Goal: Use online tool/utility: Utilize a website feature to perform a specific function

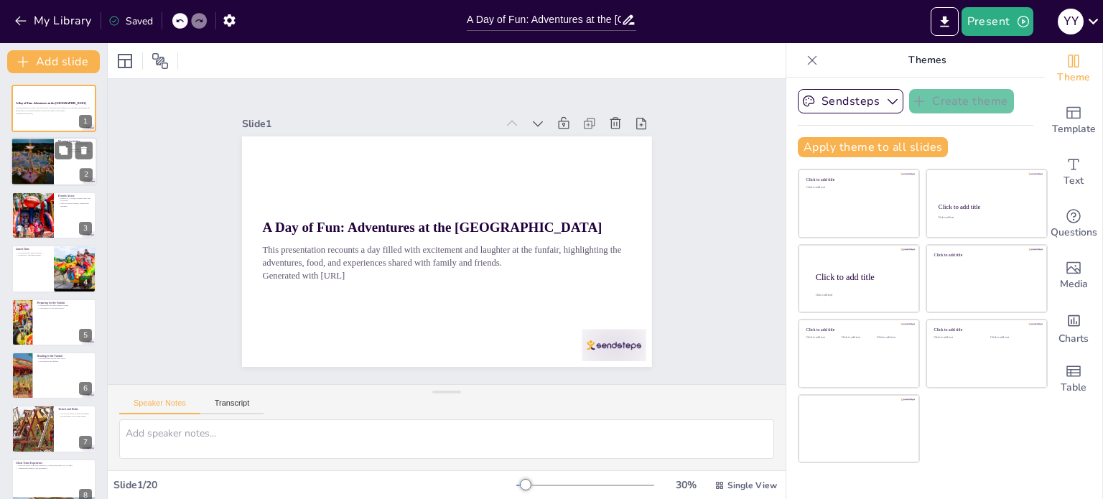
click at [42, 168] on div at bounding box center [32, 162] width 86 height 49
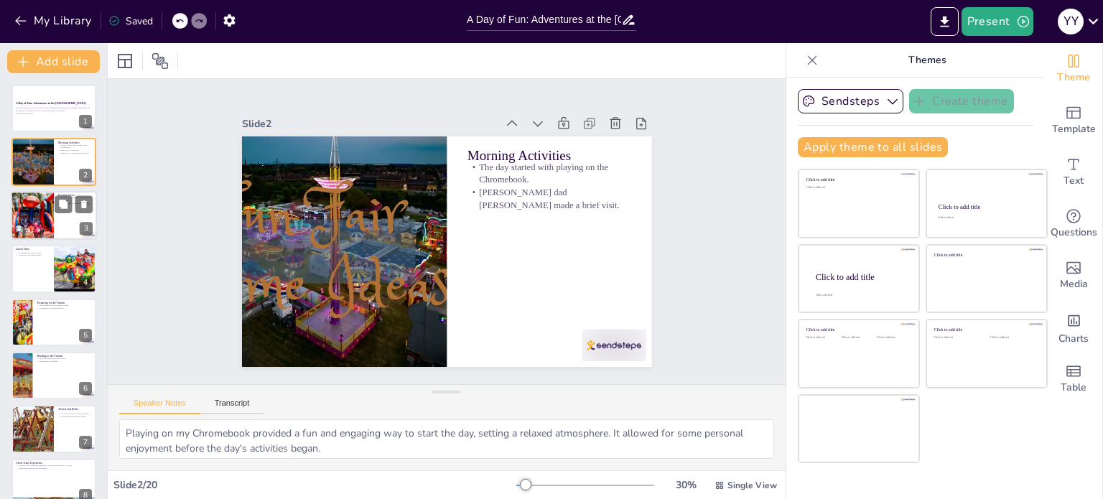
click at [34, 233] on div at bounding box center [32, 215] width 73 height 49
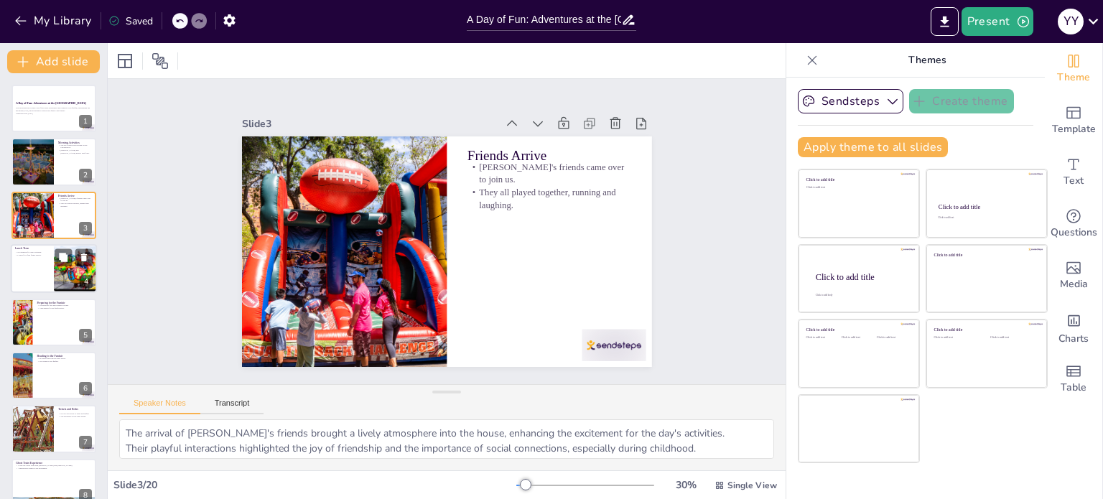
click at [45, 259] on div at bounding box center [54, 268] width 86 height 49
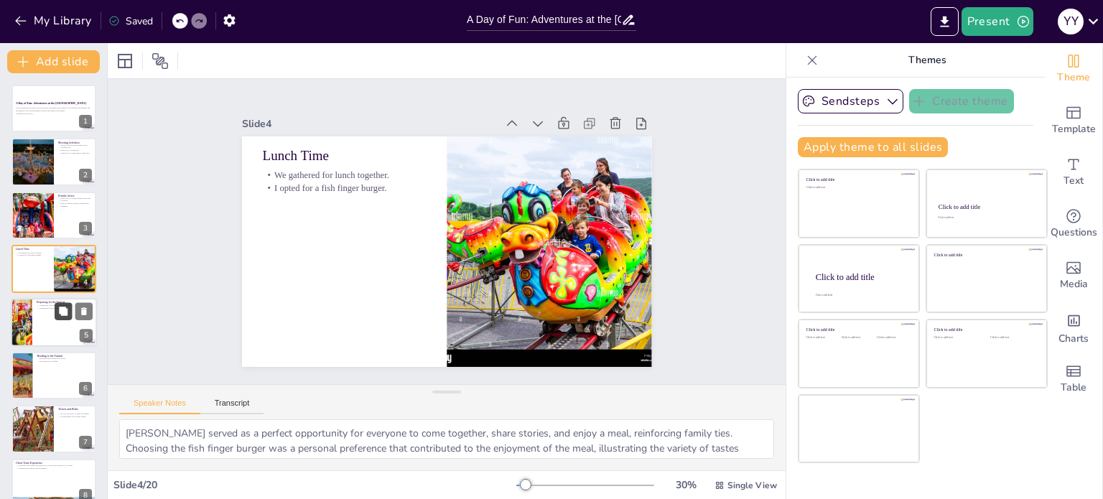
click at [55, 313] on button at bounding box center [63, 310] width 17 height 17
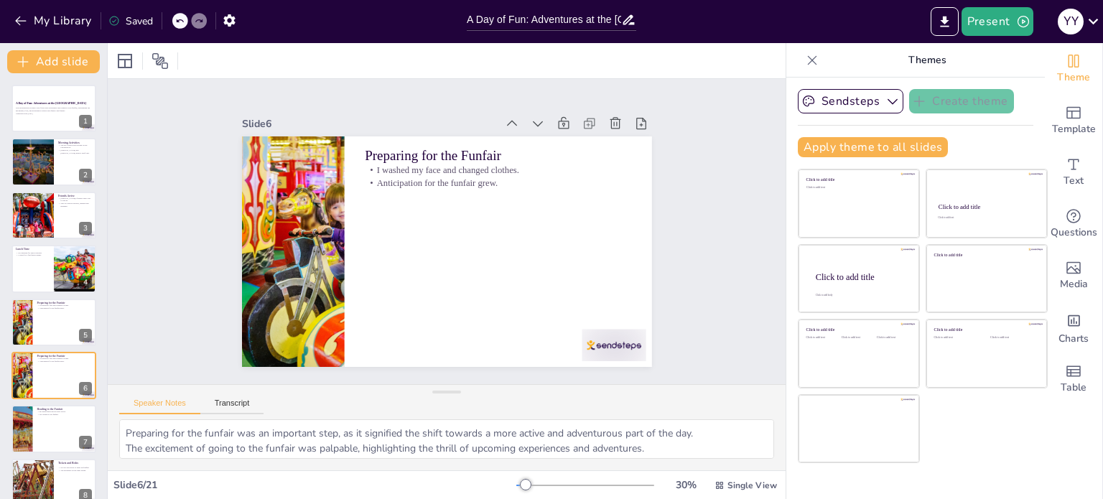
scroll to position [89, 0]
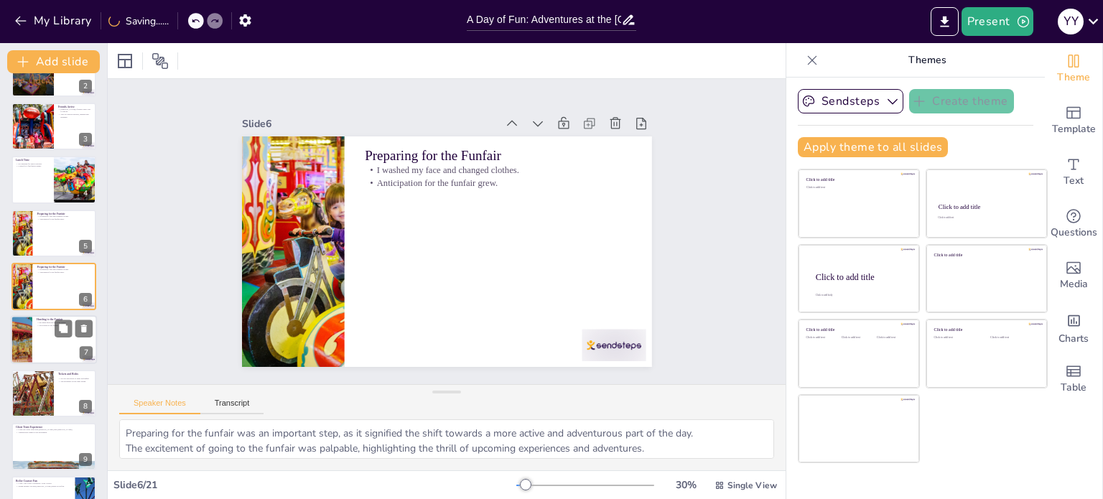
click at [38, 337] on div at bounding box center [54, 340] width 86 height 49
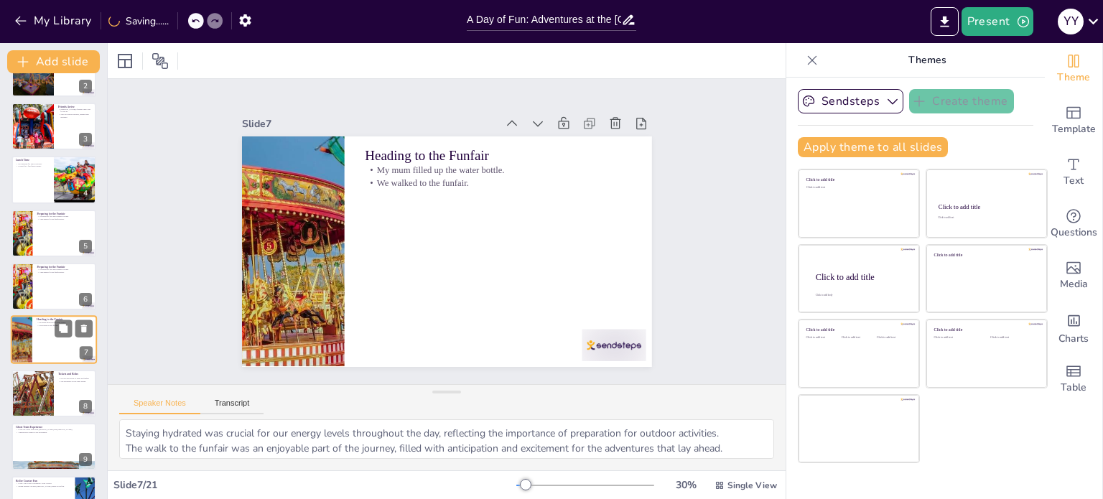
scroll to position [143, 0]
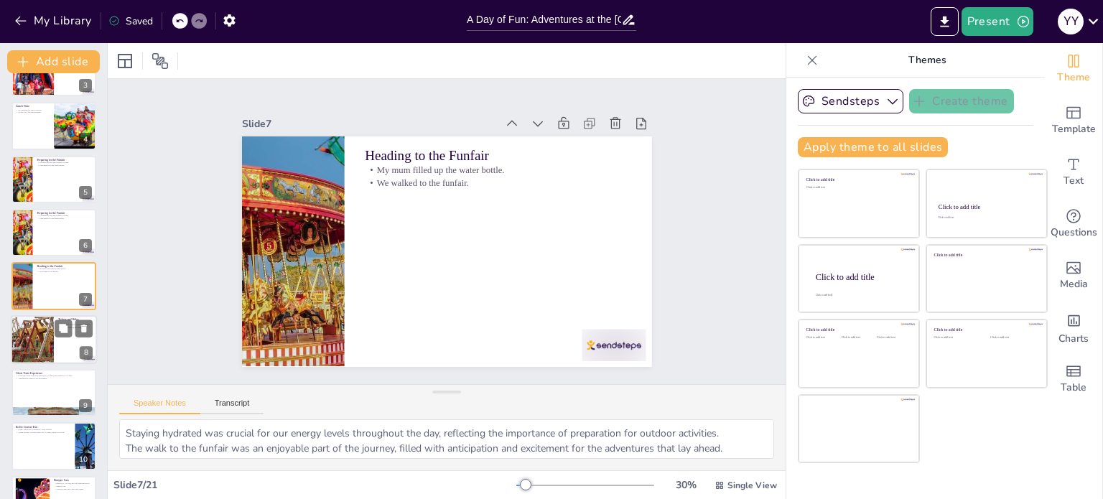
click at [32, 343] on div at bounding box center [32, 339] width 108 height 49
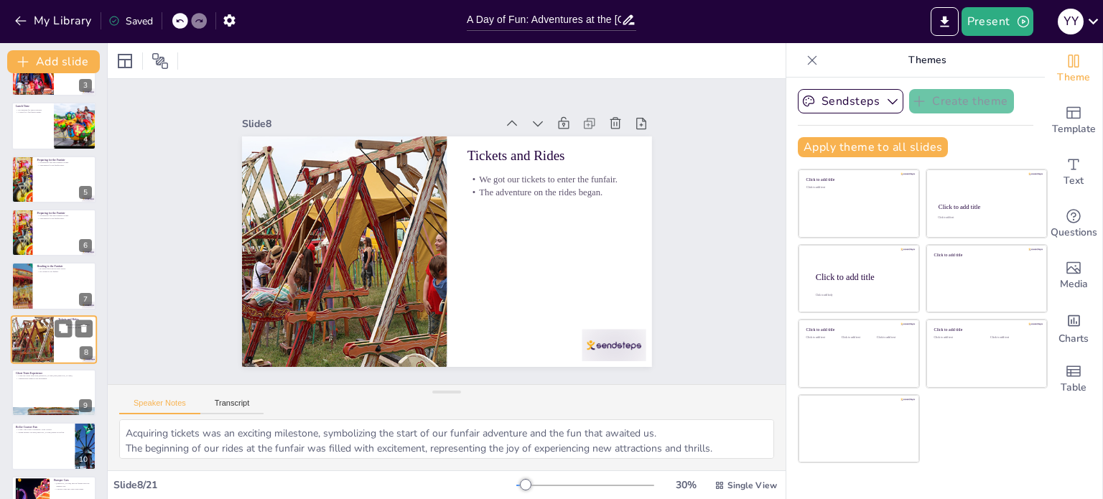
scroll to position [196, 0]
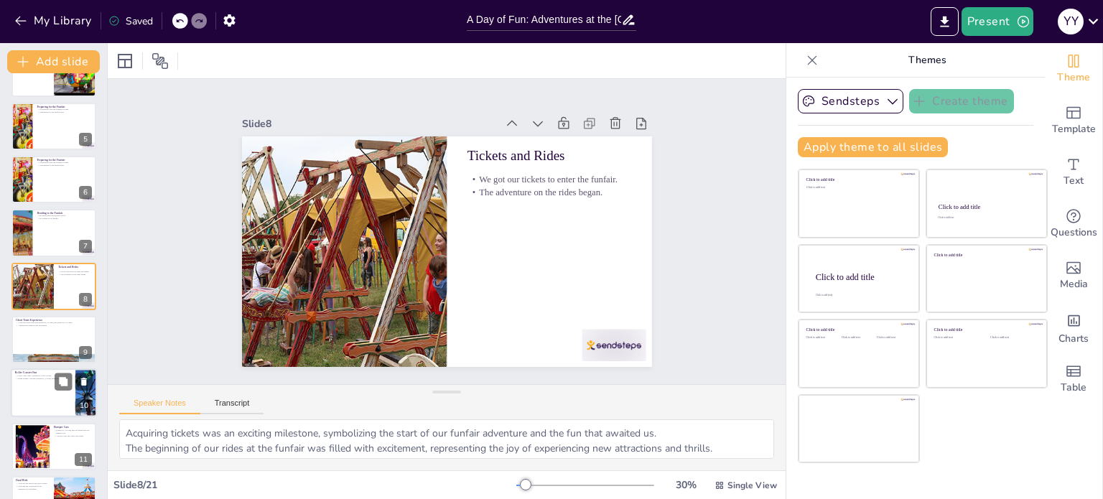
click at [40, 396] on div at bounding box center [54, 393] width 86 height 49
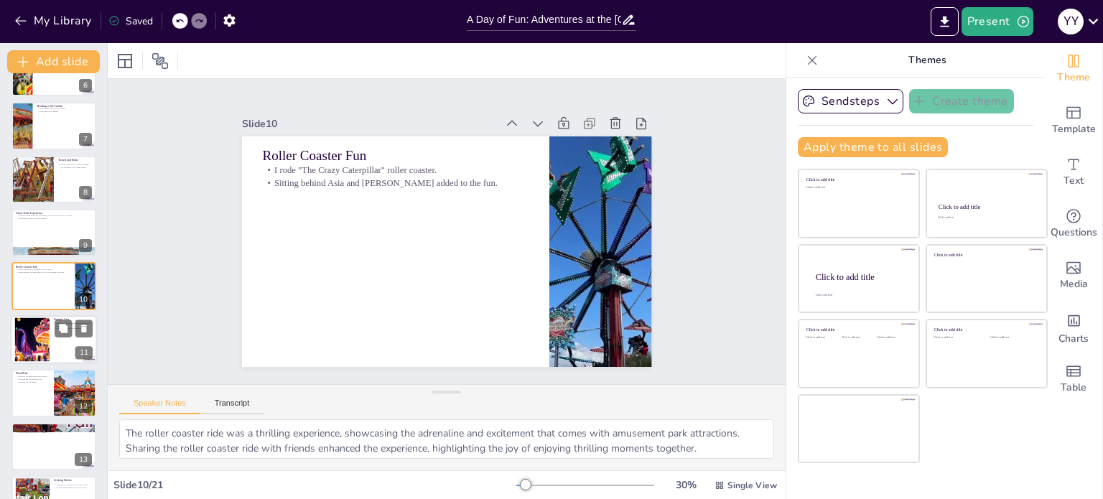
click at [25, 343] on div at bounding box center [32, 339] width 77 height 44
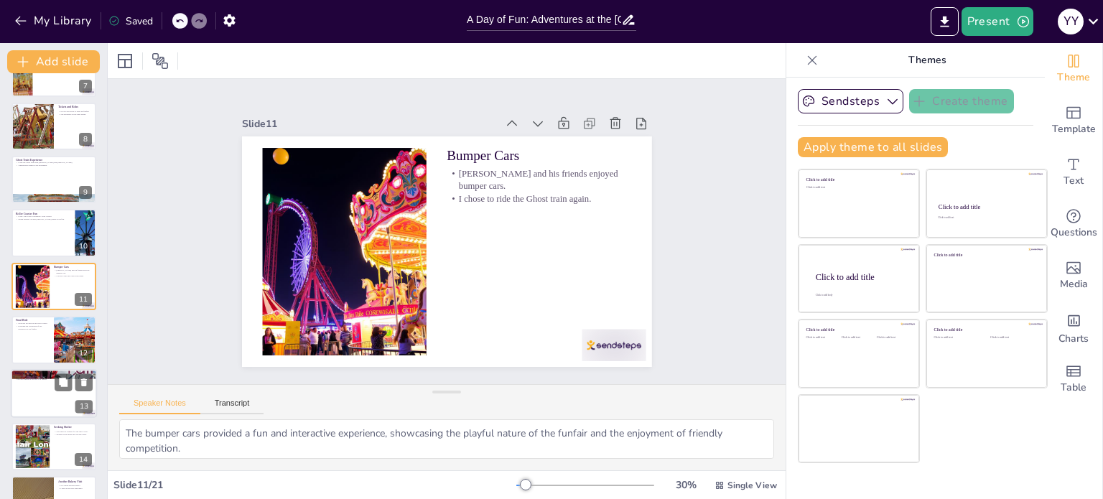
click at [42, 382] on div at bounding box center [54, 393] width 86 height 49
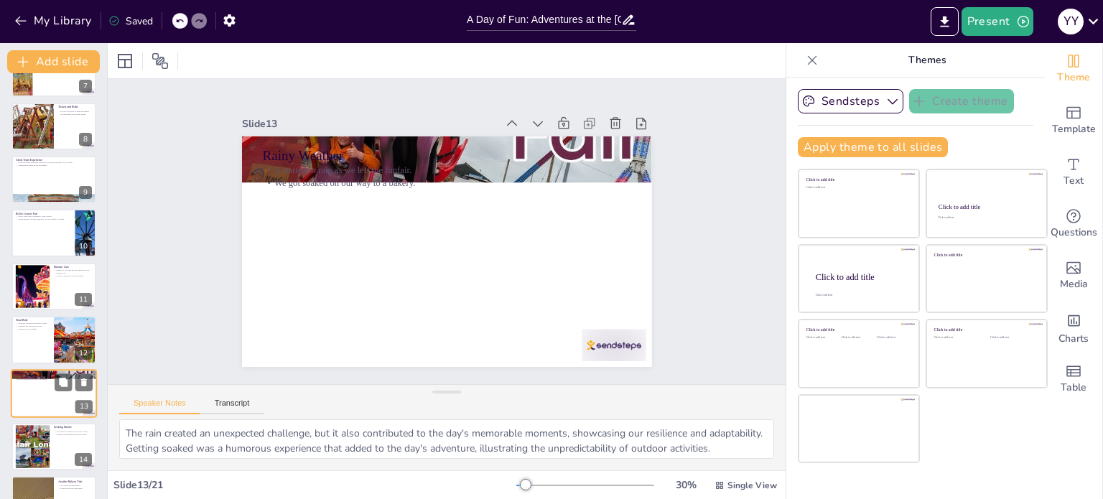
scroll to position [463, 0]
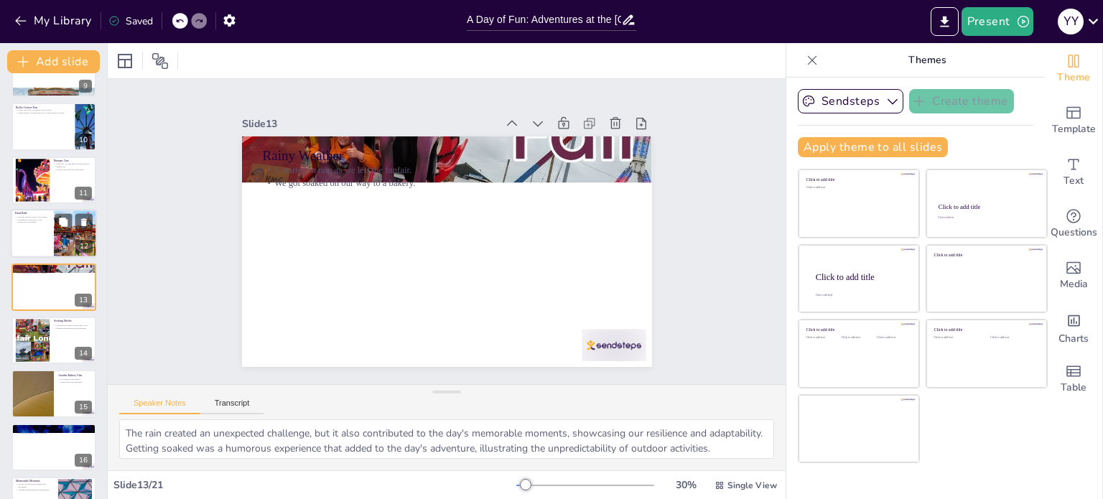
click at [48, 231] on div at bounding box center [54, 233] width 86 height 49
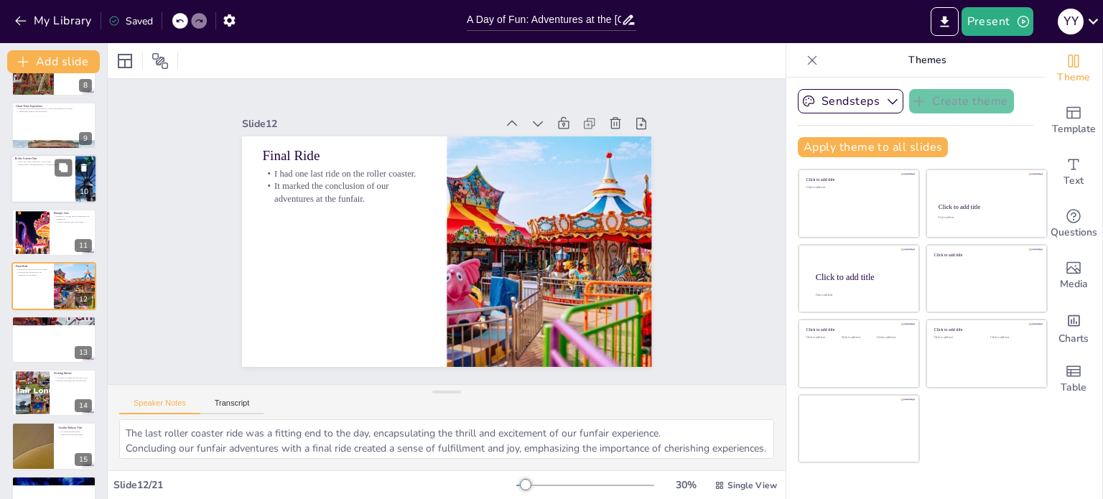
click at [13, 197] on div at bounding box center [54, 179] width 86 height 49
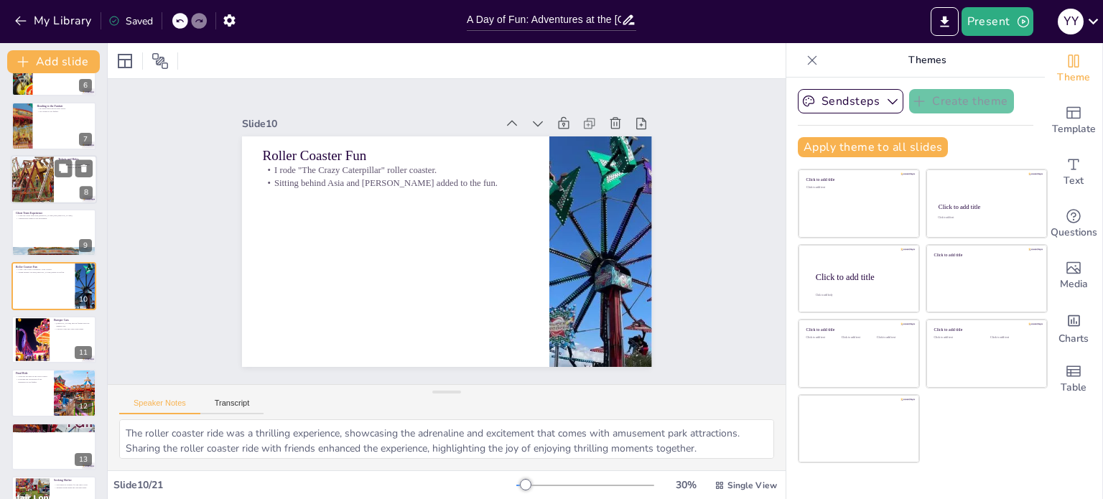
click at [50, 180] on div at bounding box center [32, 179] width 108 height 49
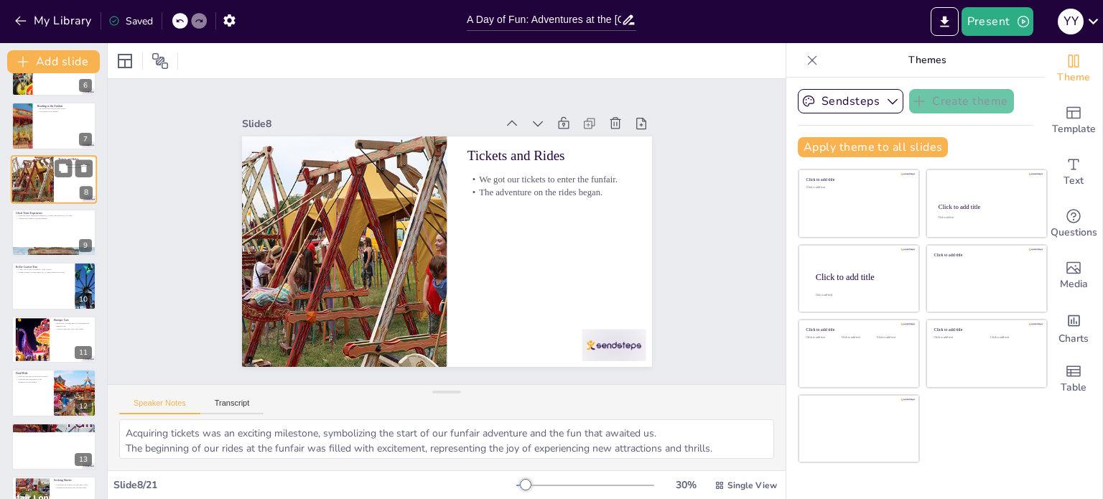
scroll to position [196, 0]
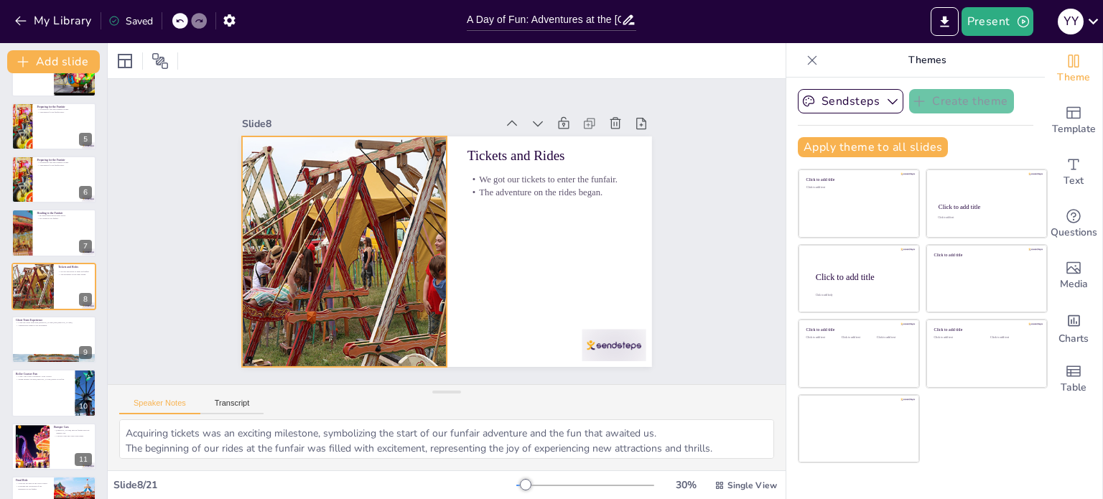
click at [334, 220] on div at bounding box center [344, 251] width 512 height 231
